Goal: Information Seeking & Learning: Learn about a topic

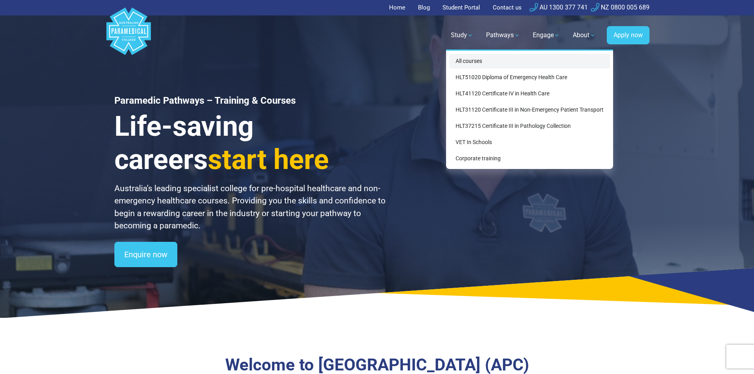
click at [470, 59] on link "All courses" at bounding box center [529, 61] width 161 height 15
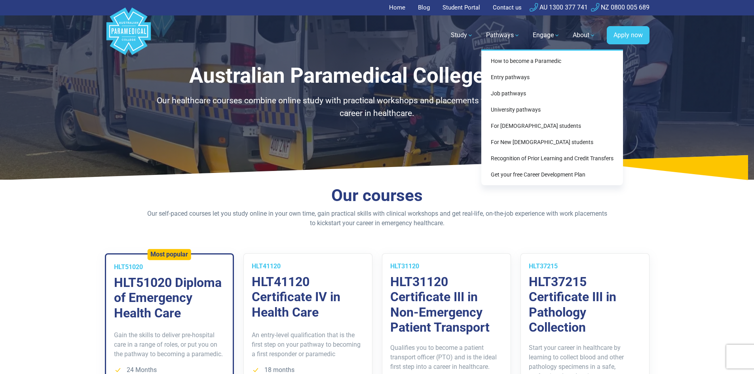
click at [499, 32] on link "Pathways" at bounding box center [503, 35] width 44 height 22
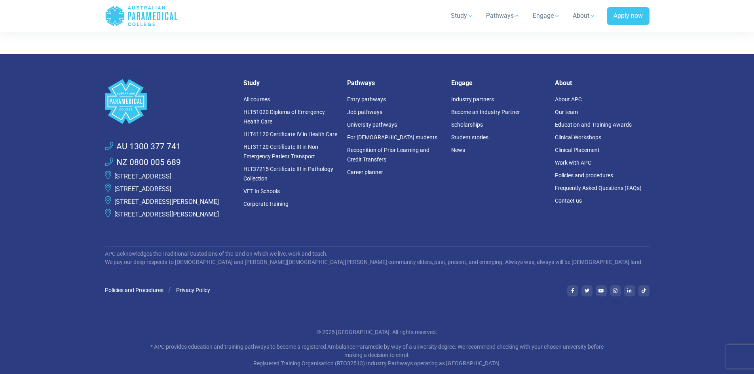
scroll to position [1227, 0]
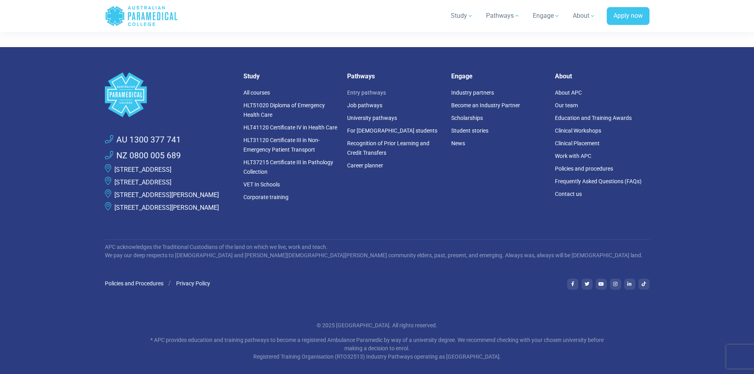
click at [371, 92] on link "Entry pathways" at bounding box center [366, 92] width 39 height 6
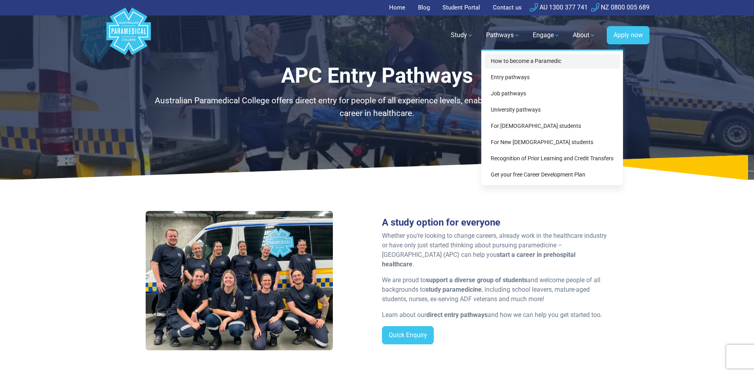
click at [508, 62] on link "How to become a Paramedic" at bounding box center [551, 61] width 135 height 15
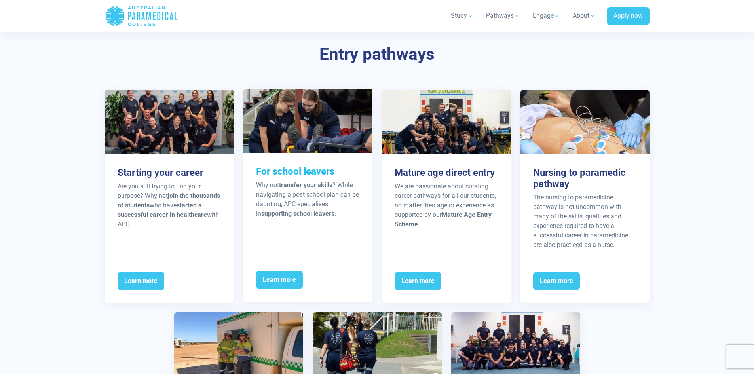
scroll to position [1108, 0]
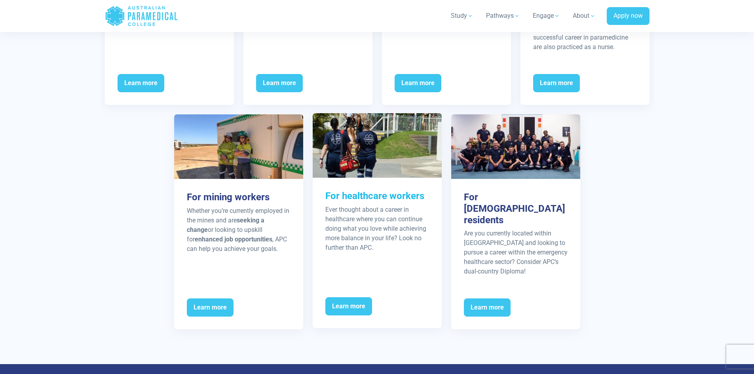
click at [365, 195] on h3 "For healthcare workers" at bounding box center [377, 195] width 104 height 11
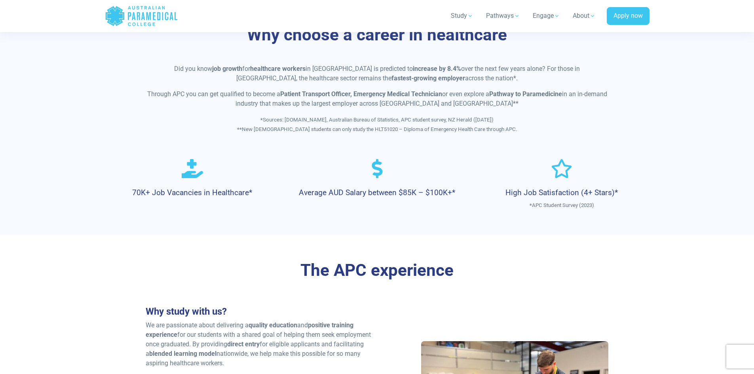
scroll to position [356, 0]
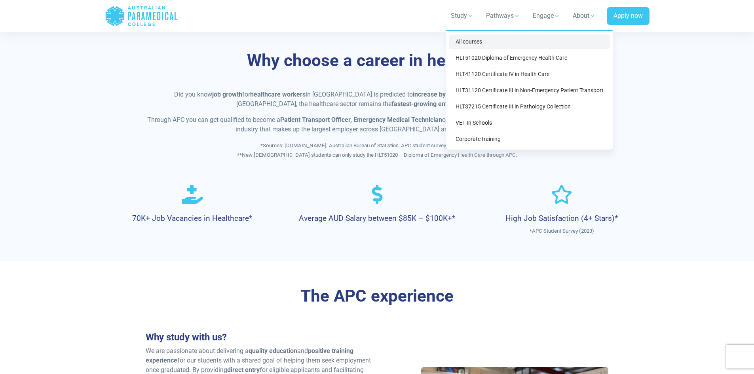
click at [460, 42] on link "All courses" at bounding box center [529, 41] width 161 height 15
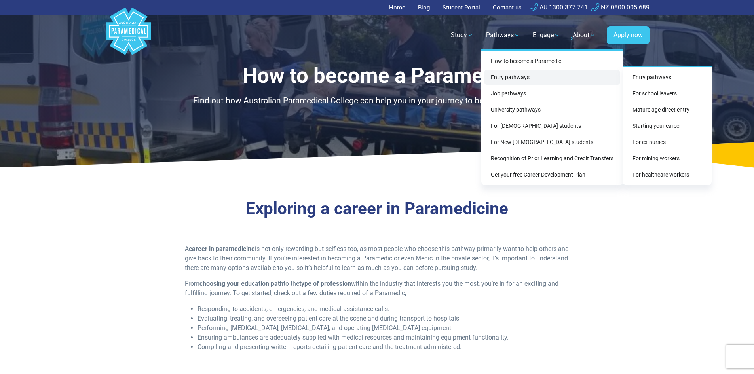
click at [498, 74] on link "Entry pathways" at bounding box center [551, 77] width 135 height 15
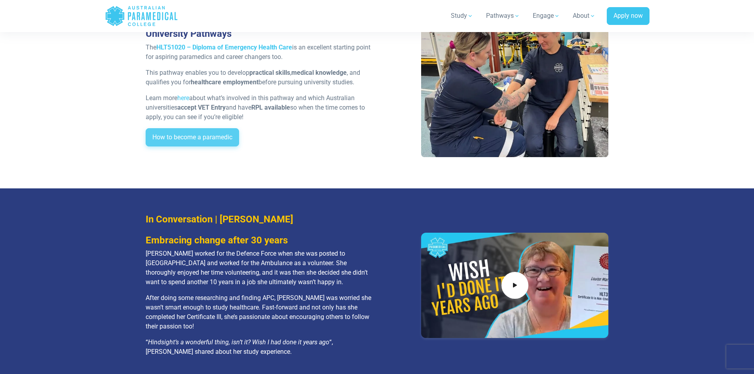
scroll to position [1425, 0]
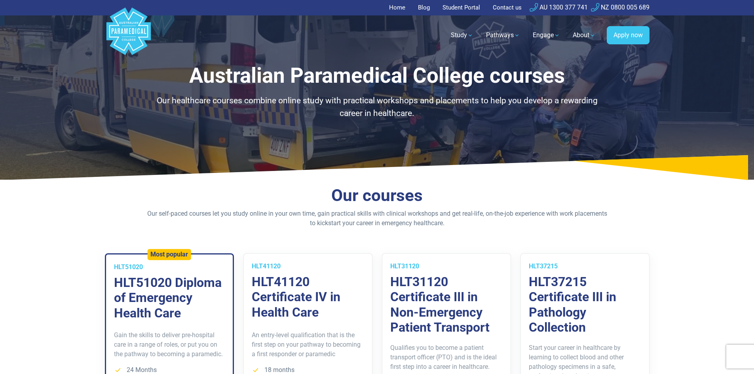
click at [334, 190] on h2 "Our courses" at bounding box center [377, 196] width 463 height 20
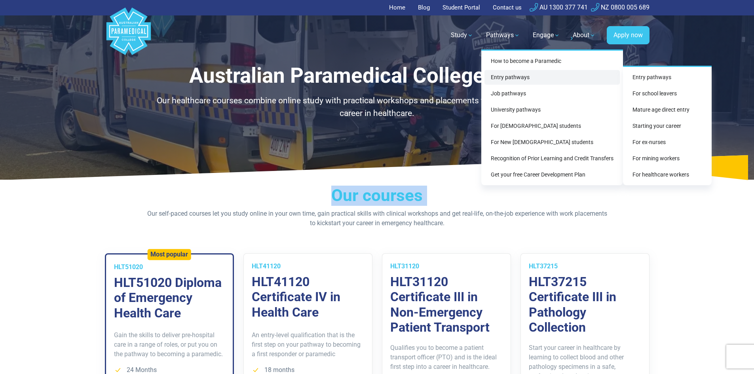
click at [513, 75] on link "Entry pathways" at bounding box center [551, 77] width 135 height 15
